Goal: Navigation & Orientation: Find specific page/section

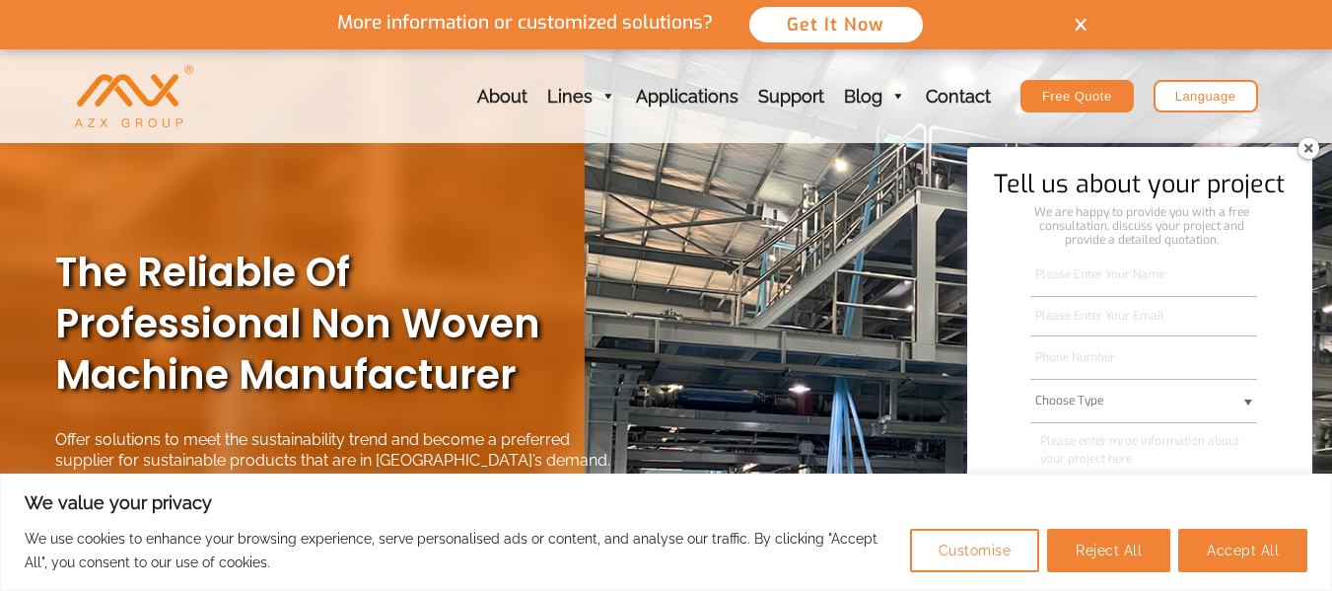
drag, startPoint x: 1328, startPoint y: 53, endPoint x: 1330, endPoint y: 93, distance: 39.5
click at [1330, 93] on div "About Lines Prorducton Lines Post-processing Equipment Composite Lines SSMMMS C…" at bounding box center [666, 96] width 1332 height 94
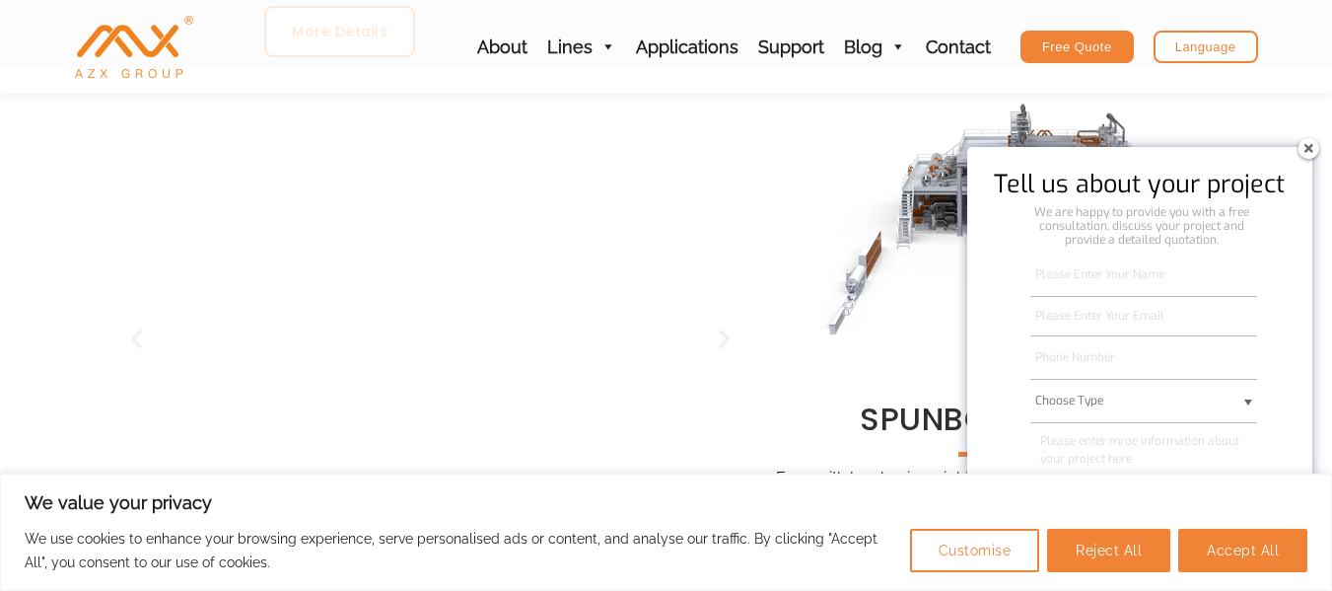
scroll to position [1365, 0]
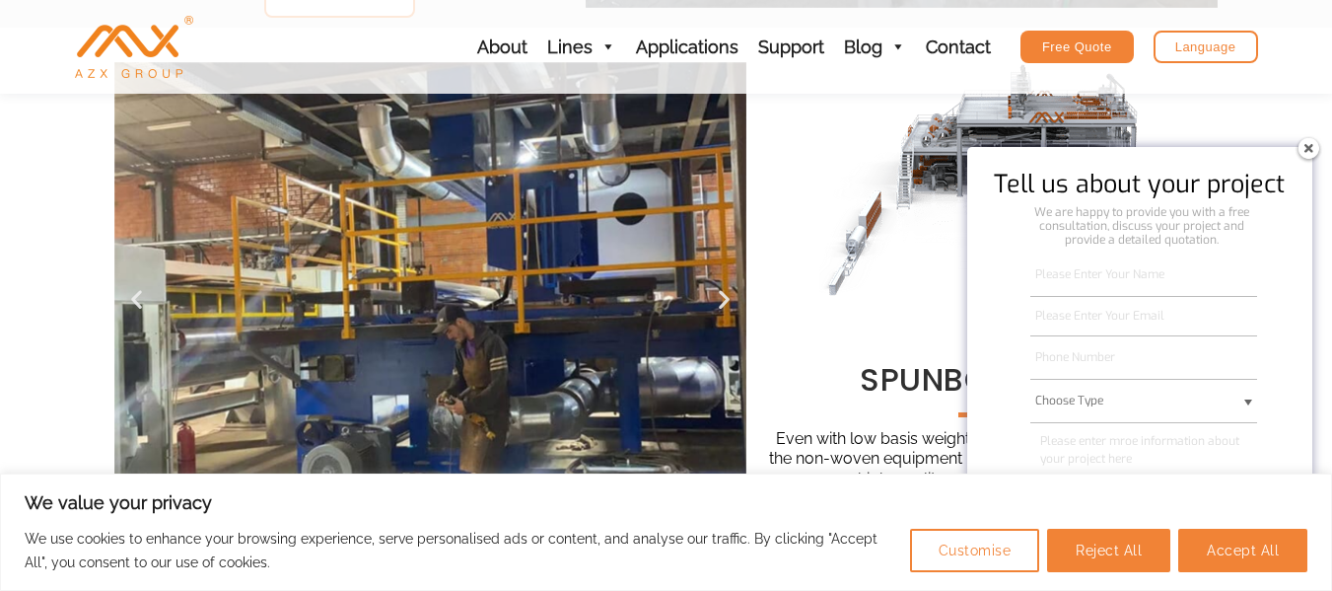
click at [1310, 153] on img at bounding box center [1309, 148] width 32 height 32
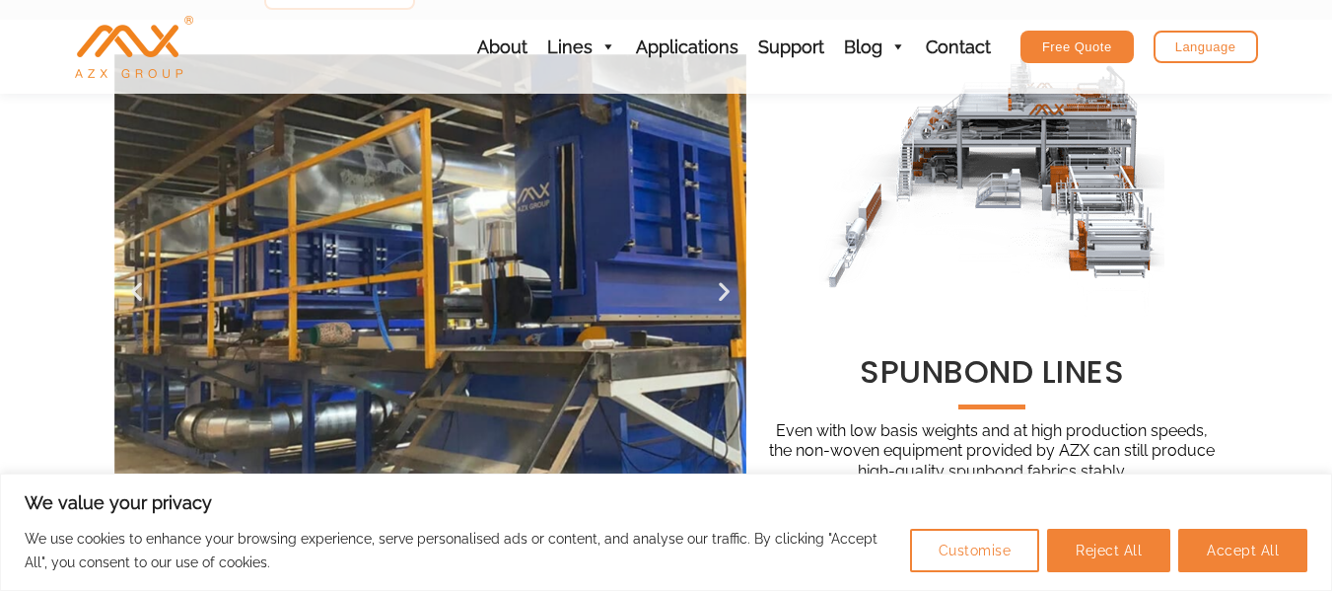
scroll to position [1325, 0]
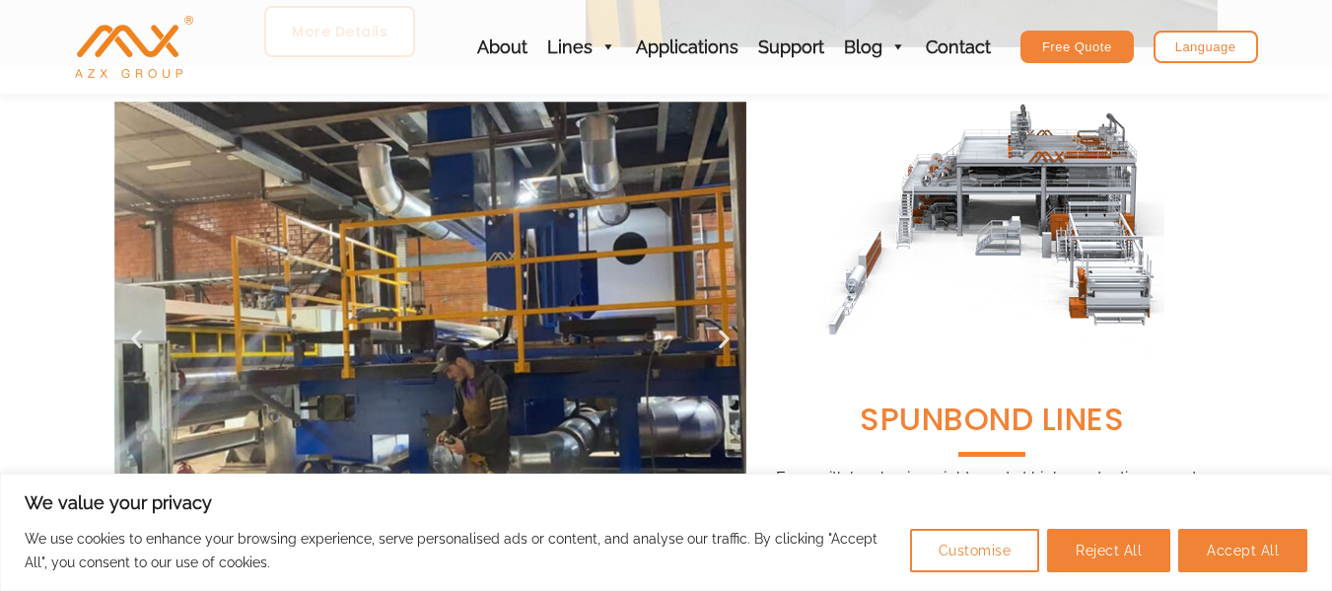
click at [1010, 420] on span "SPUNBOND LINES" at bounding box center [992, 418] width 264 height 41
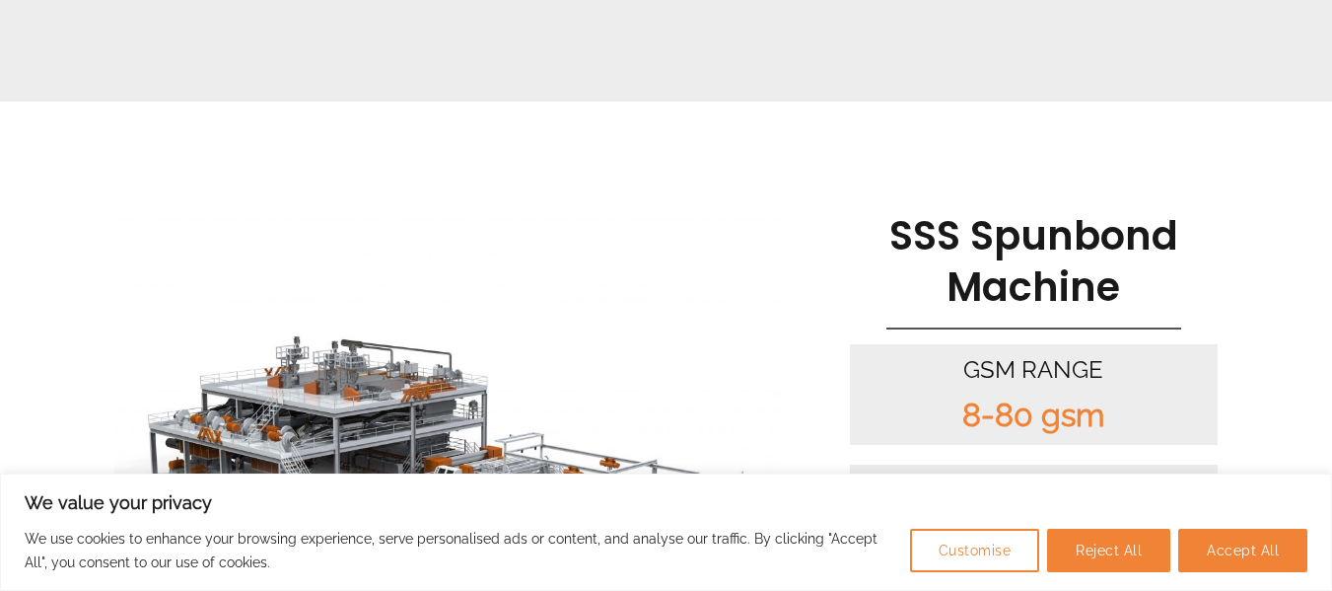
scroll to position [1854, 0]
